Goal: Information Seeking & Learning: Learn about a topic

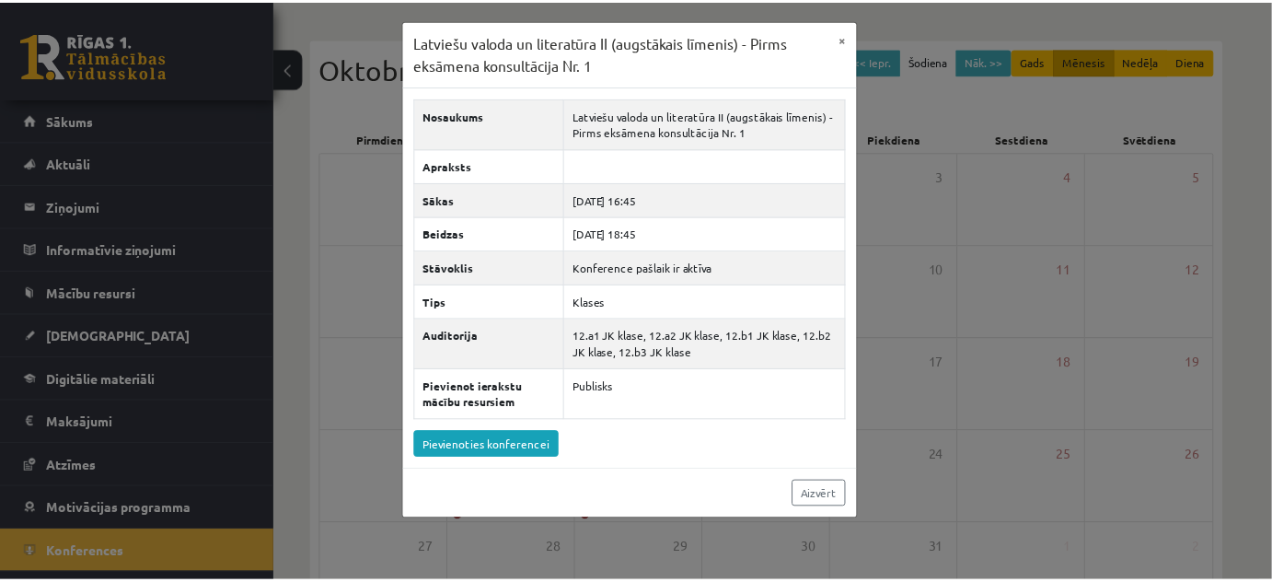
scroll to position [31, 0]
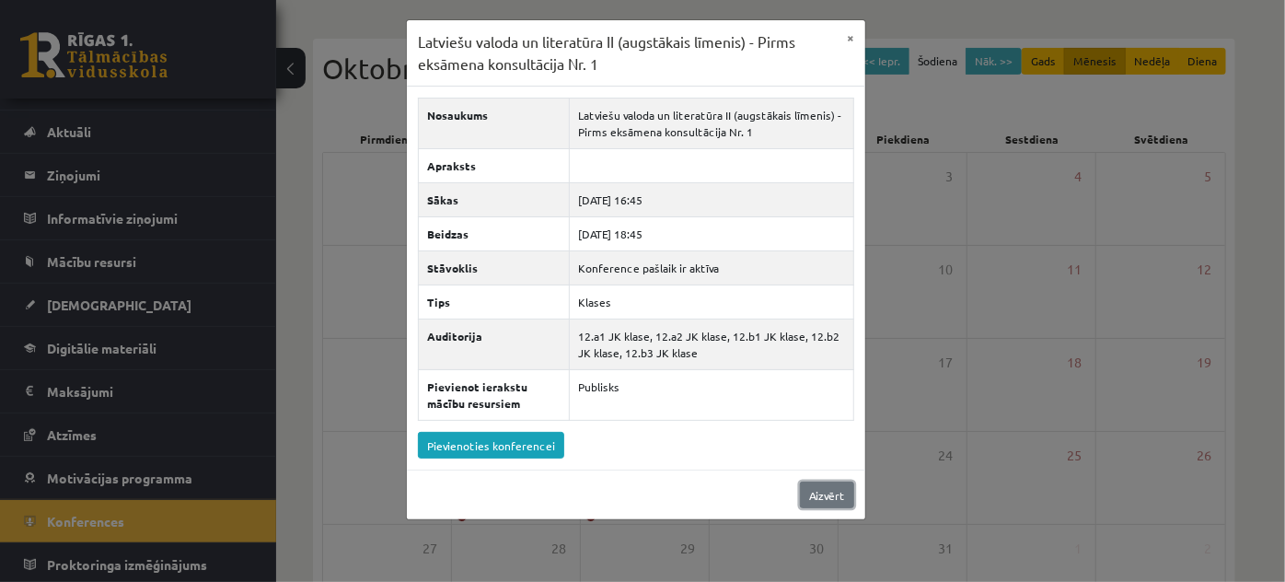
click at [813, 492] on link "Aizvērt" at bounding box center [827, 494] width 54 height 27
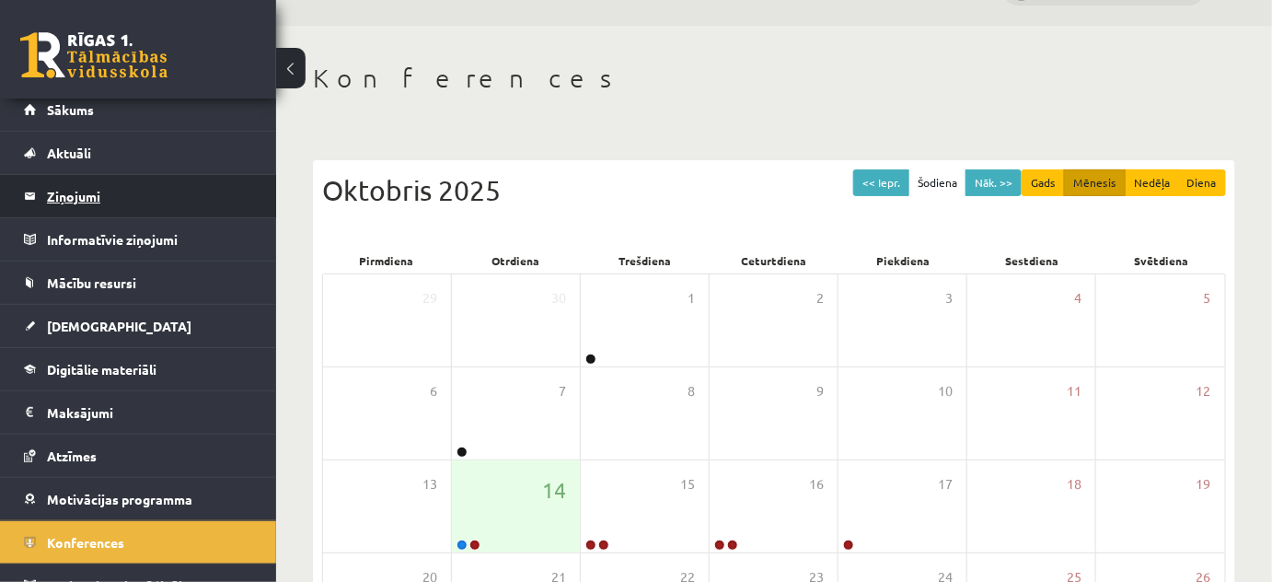
scroll to position [0, 0]
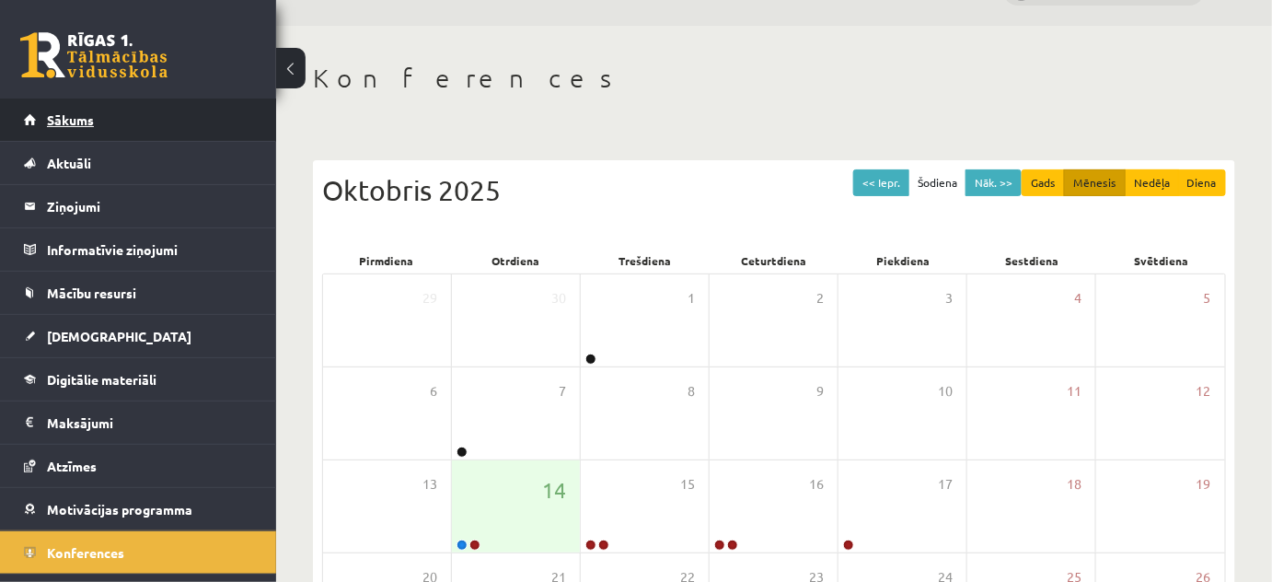
click at [85, 116] on span "Sākums" at bounding box center [70, 119] width 47 height 17
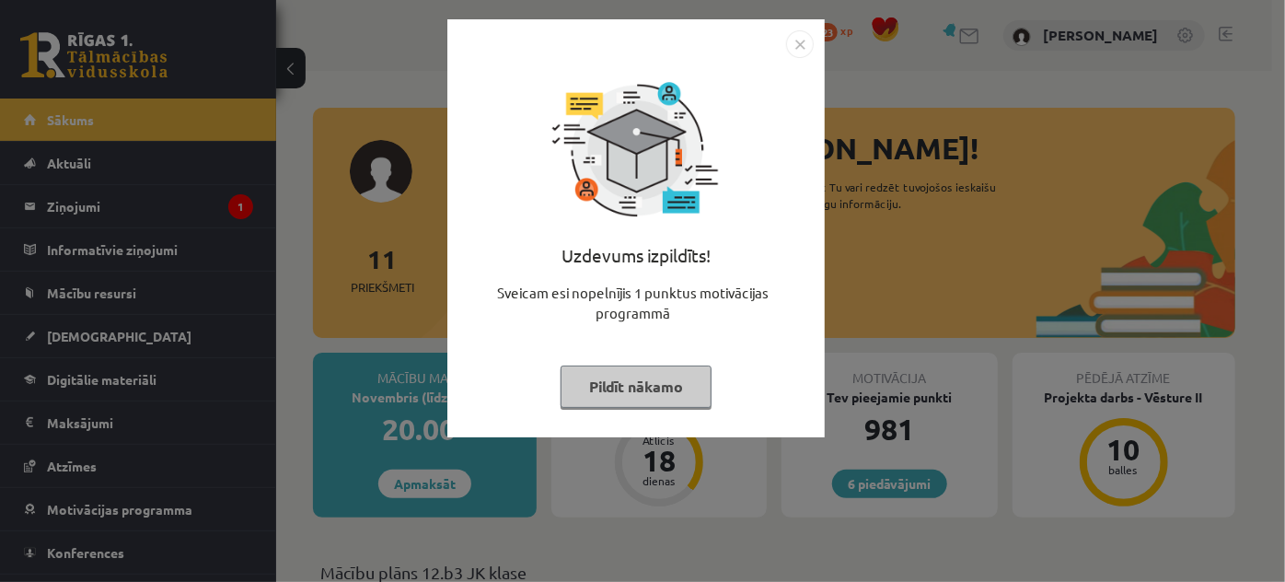
click at [632, 394] on button "Pildīt nākamo" at bounding box center [635, 386] width 151 height 42
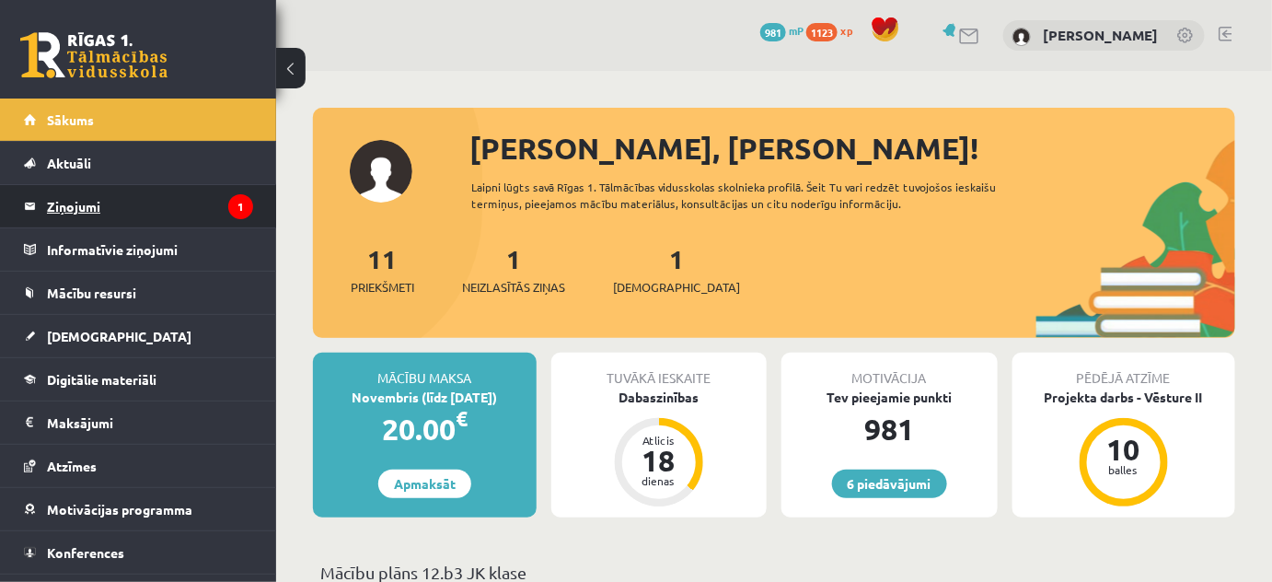
click at [103, 218] on legend "Ziņojumi 1" at bounding box center [150, 206] width 206 height 42
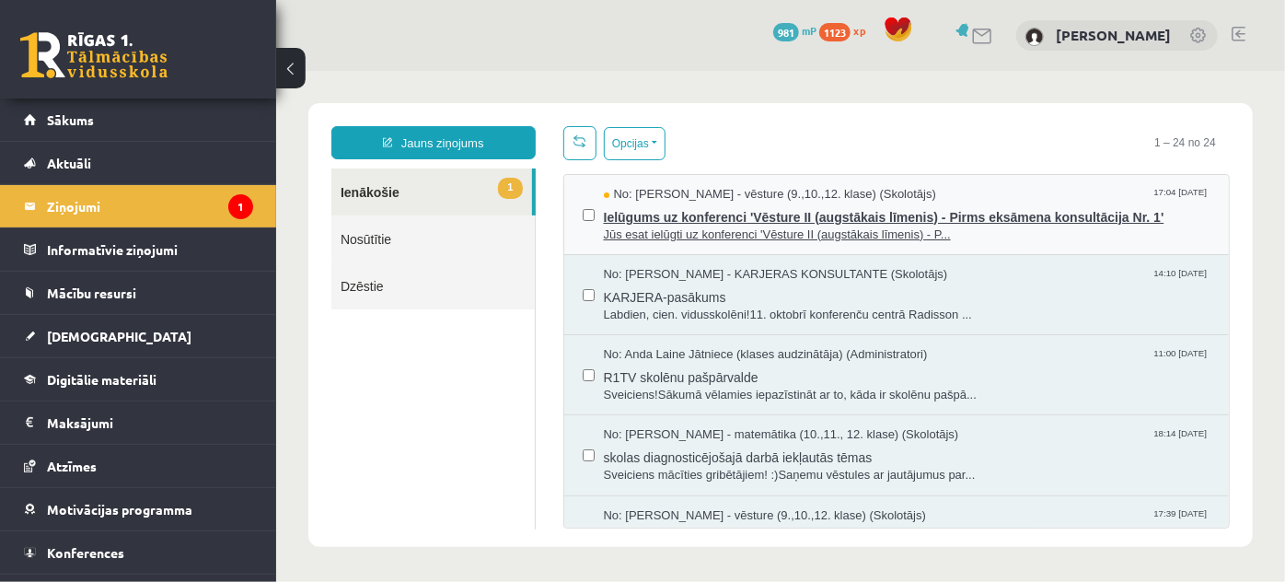
click at [632, 219] on span "Ielūgums uz konferenci 'Vēsture II (augstākais līmenis) - Pirms eksāmena konsul…" at bounding box center [906, 213] width 607 height 23
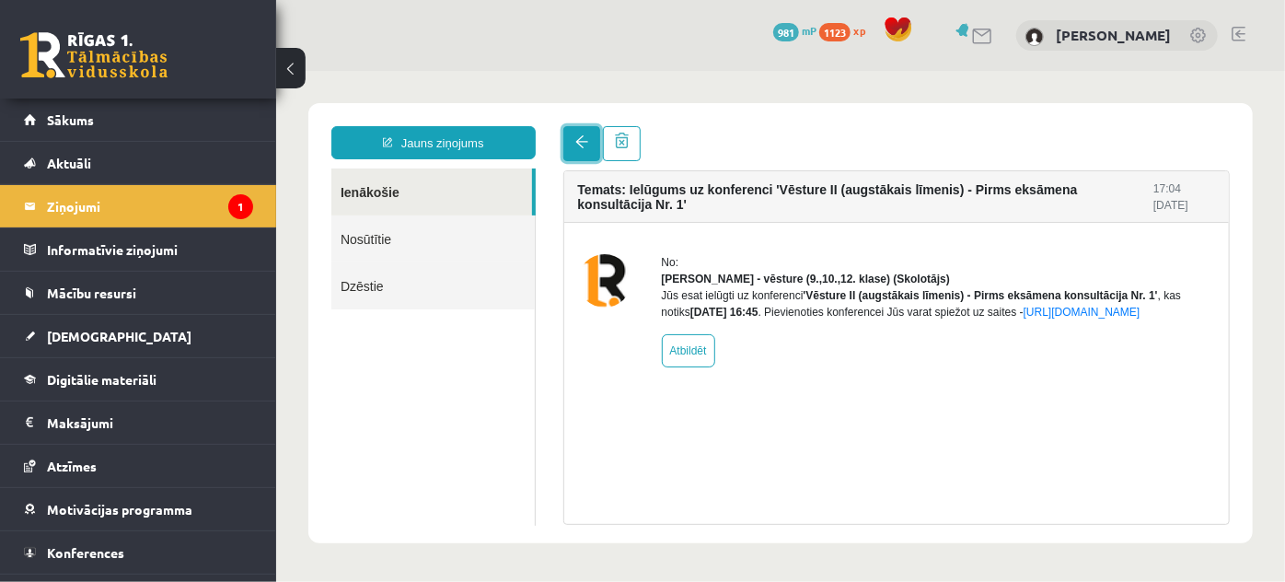
click at [578, 142] on span at bounding box center [580, 140] width 13 height 13
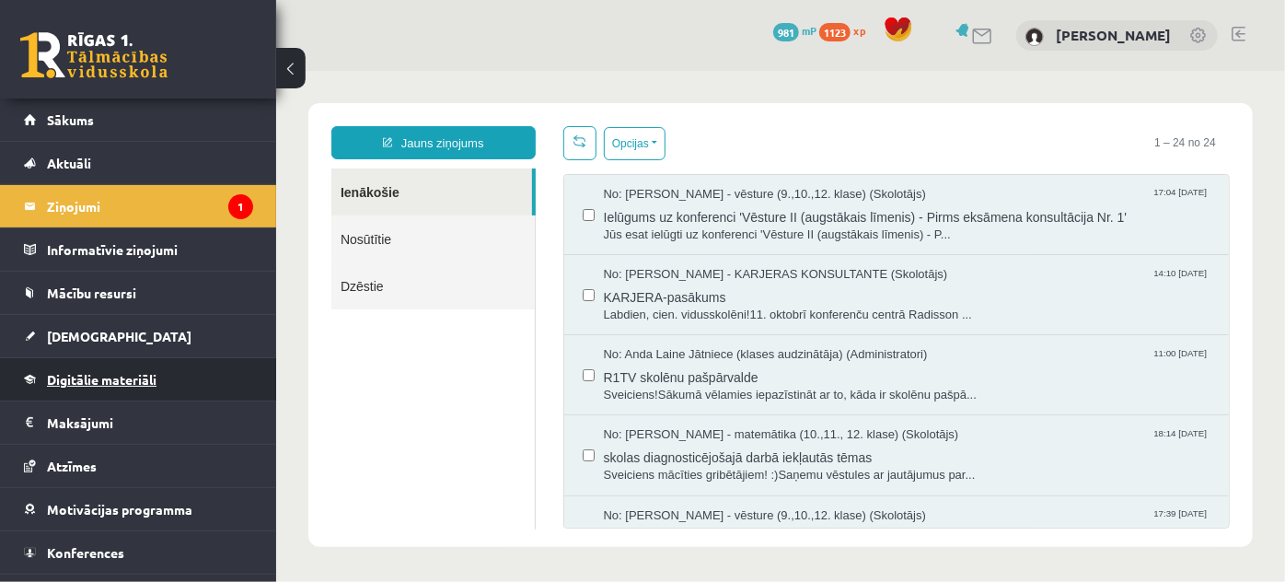
click at [122, 381] on span "Digitālie materiāli" at bounding box center [102, 379] width 110 height 17
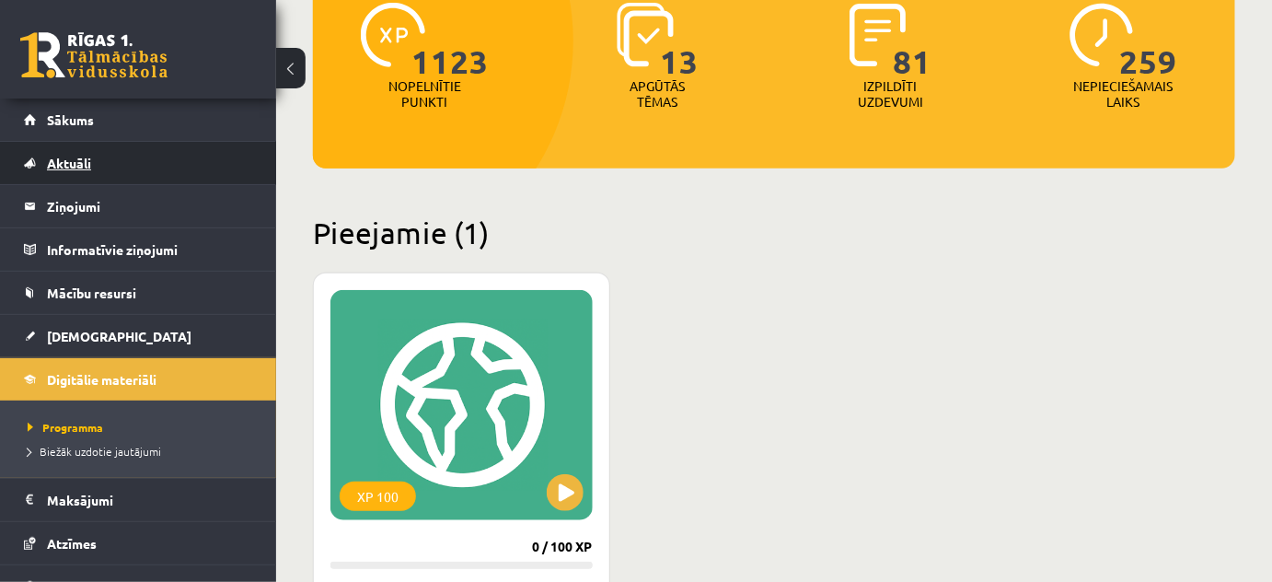
scroll to position [250, 0]
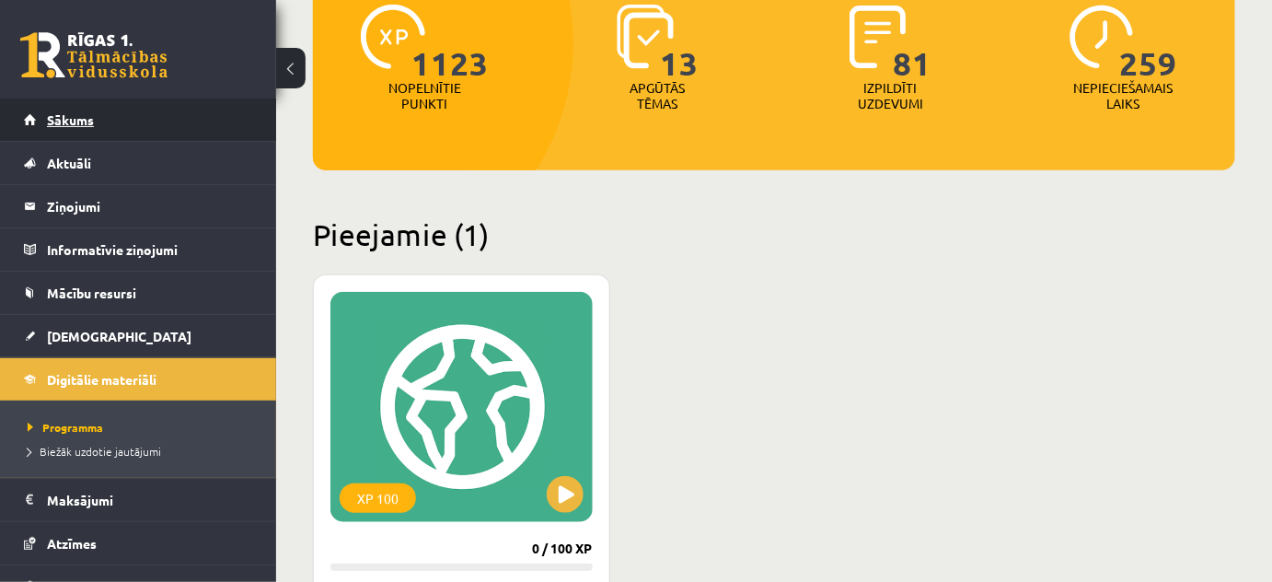
click at [125, 136] on link "Sākums" at bounding box center [138, 119] width 229 height 42
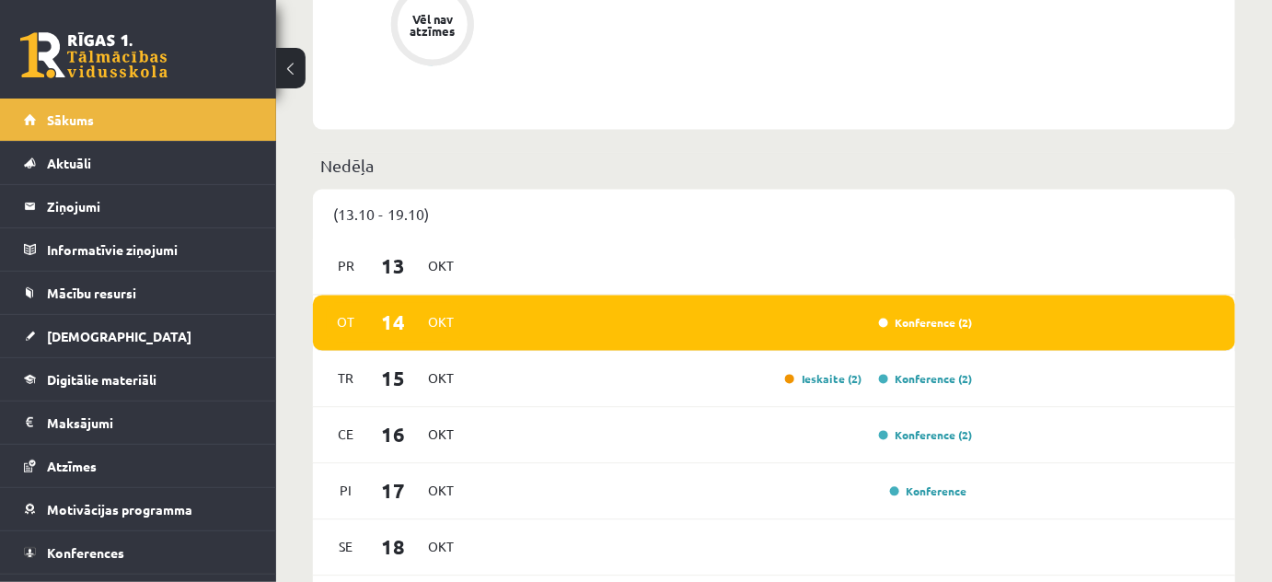
scroll to position [1422, 0]
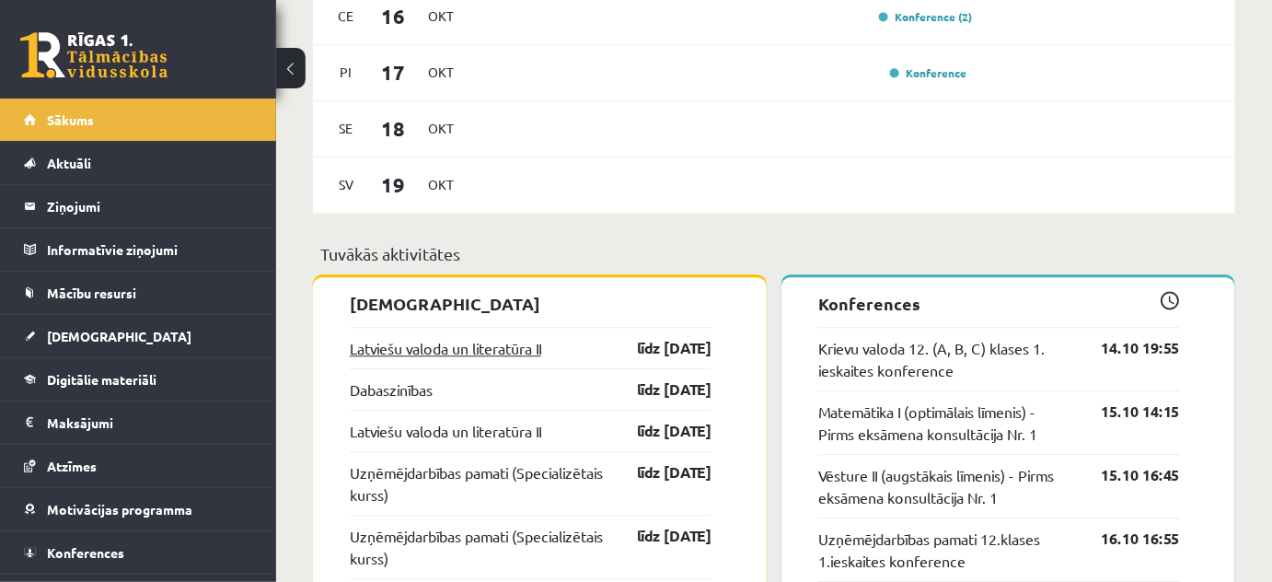
click at [530, 349] on link "Latviešu valoda un literatūra II" at bounding box center [445, 348] width 191 height 22
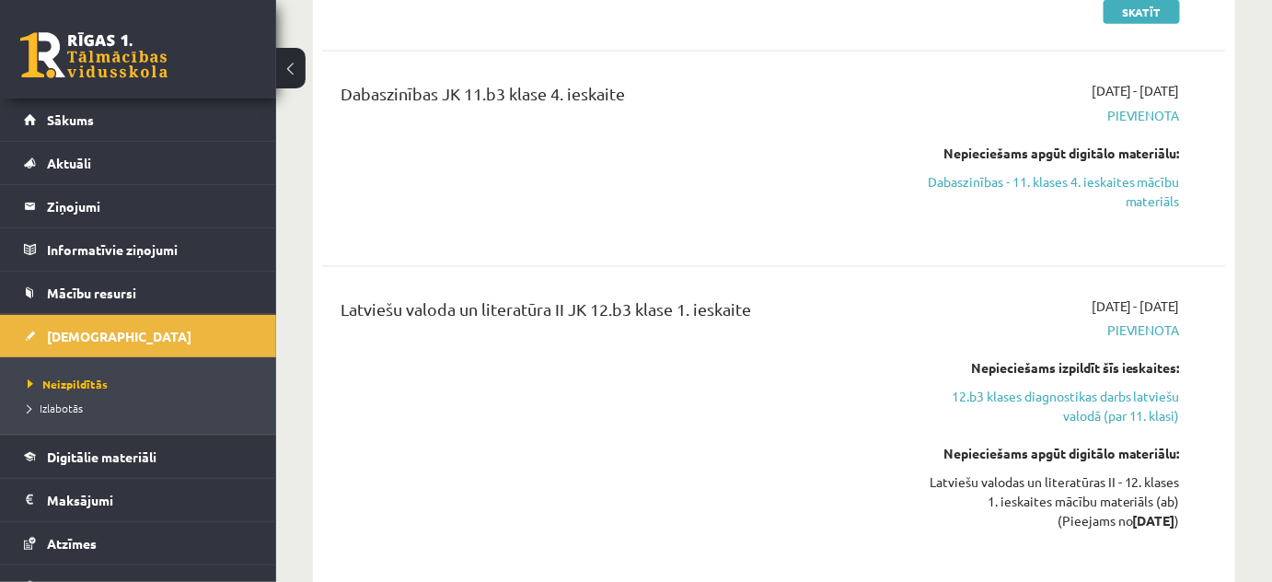
scroll to position [920, 0]
